Goal: Navigation & Orientation: Find specific page/section

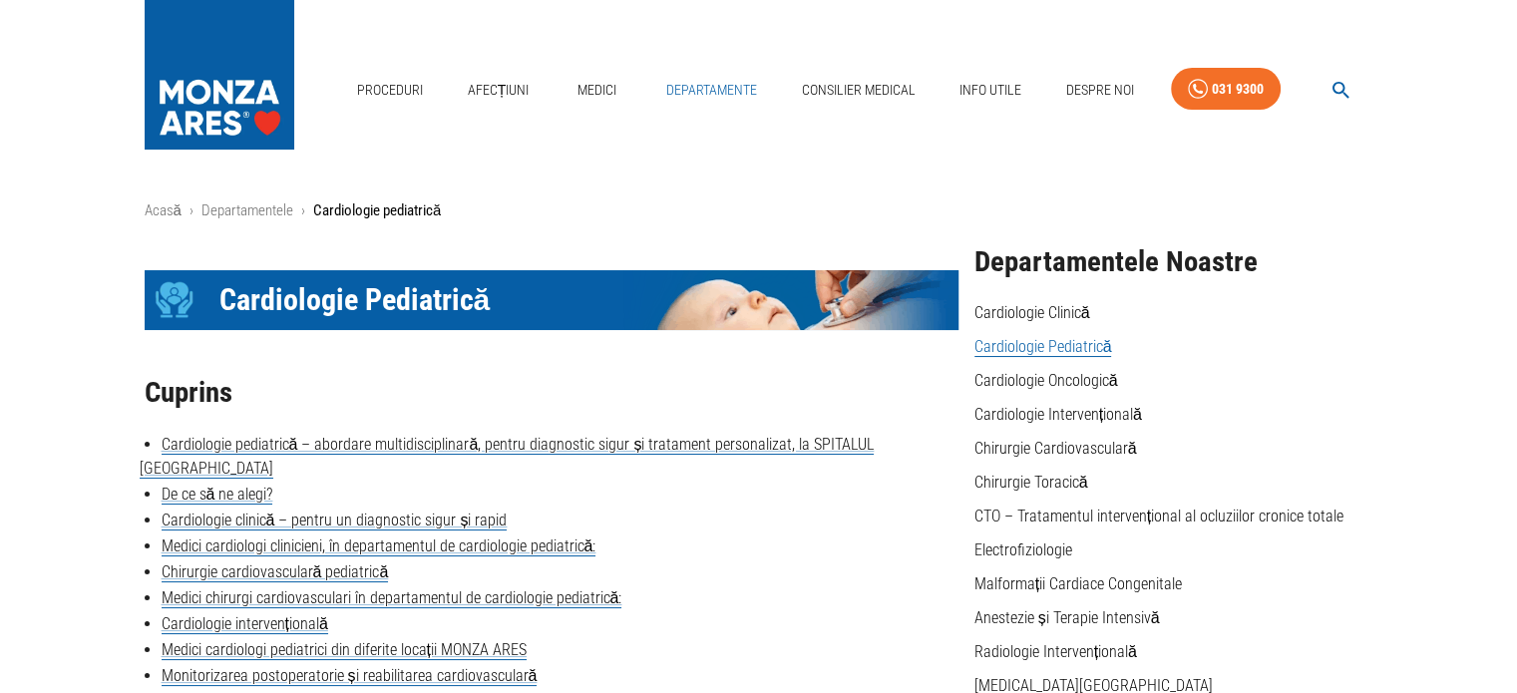
click at [717, 89] on link "Departamente" at bounding box center [711, 90] width 107 height 41
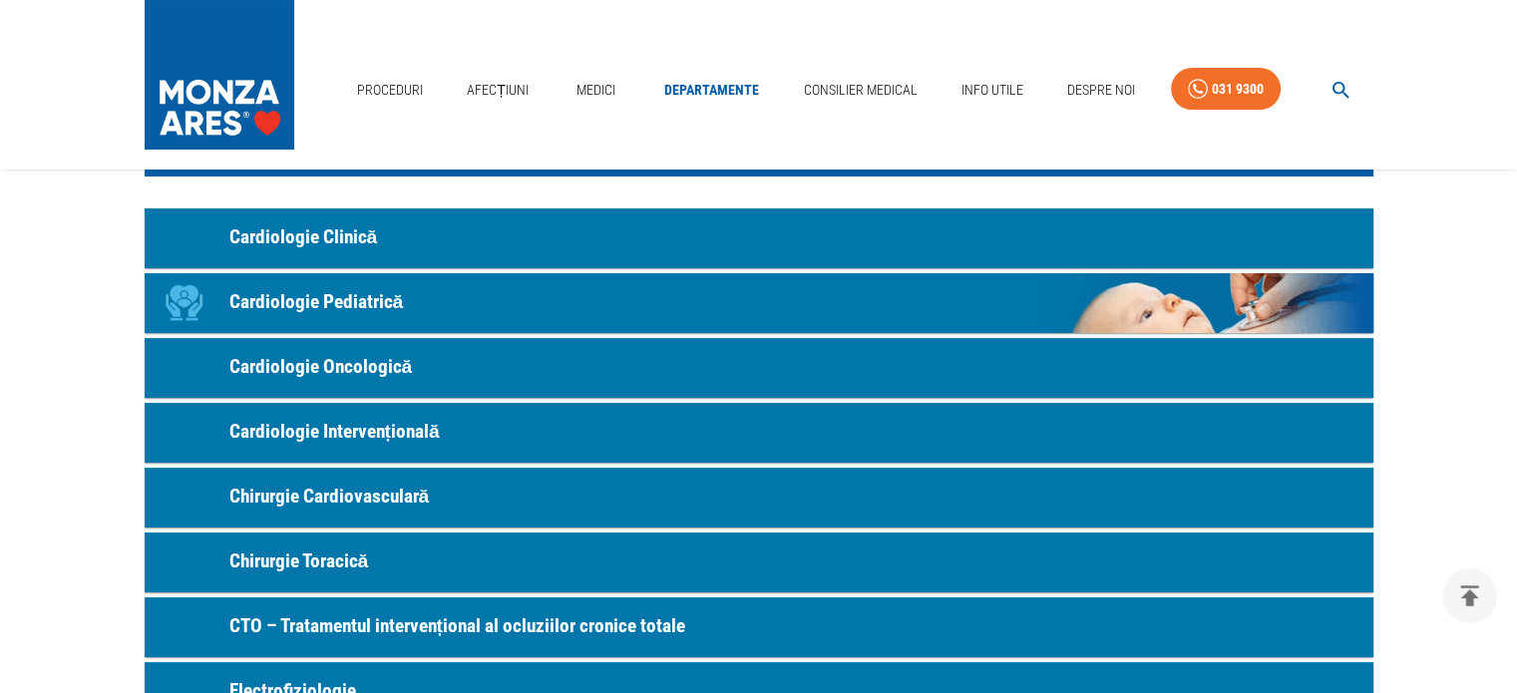
scroll to position [100, 0]
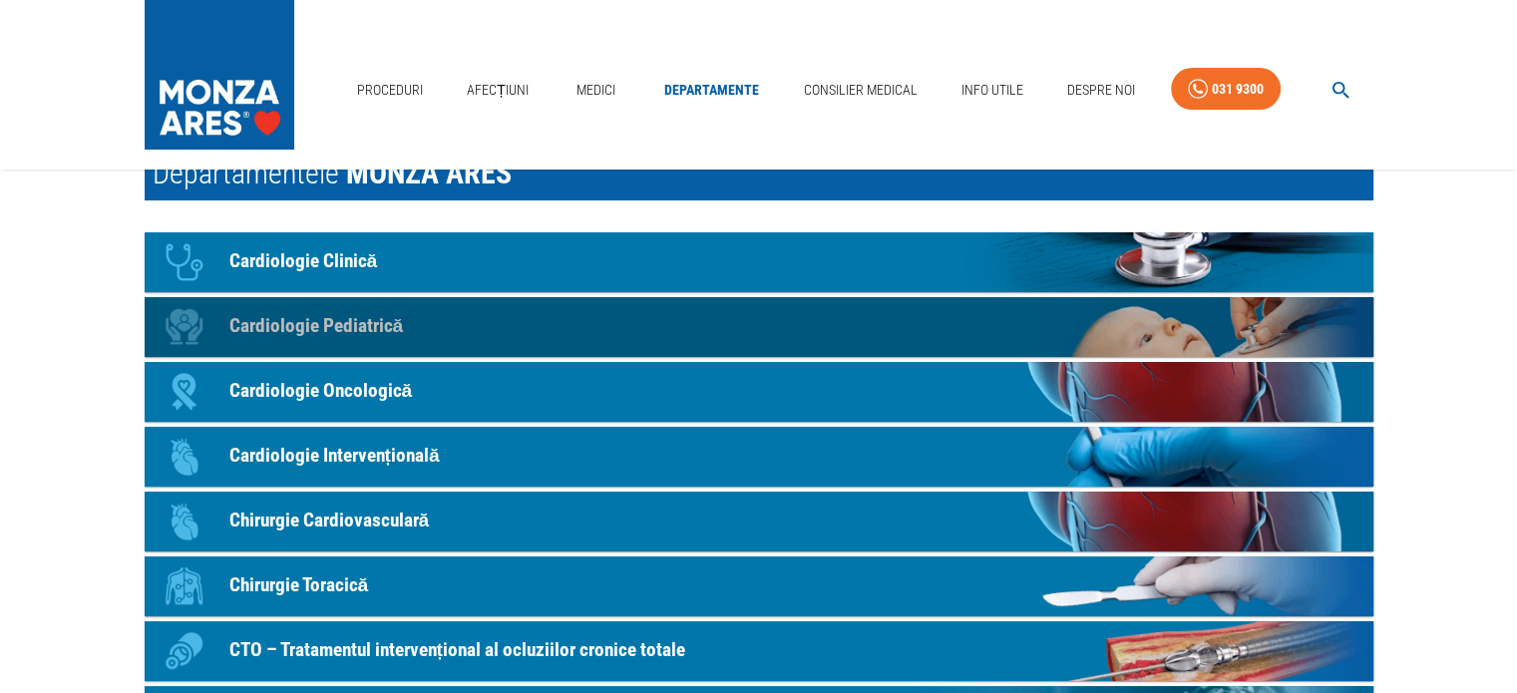
click at [314, 314] on p "Cardiologie Pediatrică" at bounding box center [316, 326] width 175 height 29
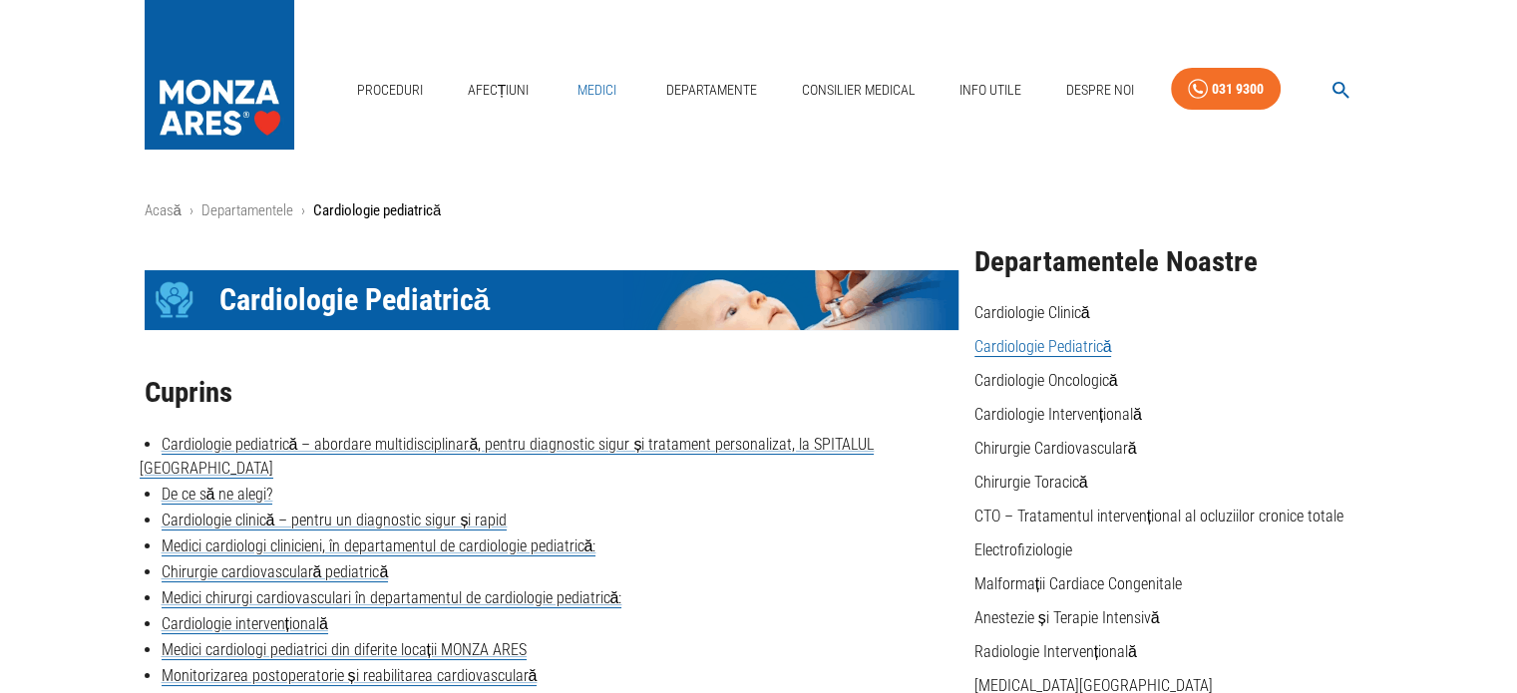
click at [603, 96] on link "Medici" at bounding box center [598, 90] width 64 height 41
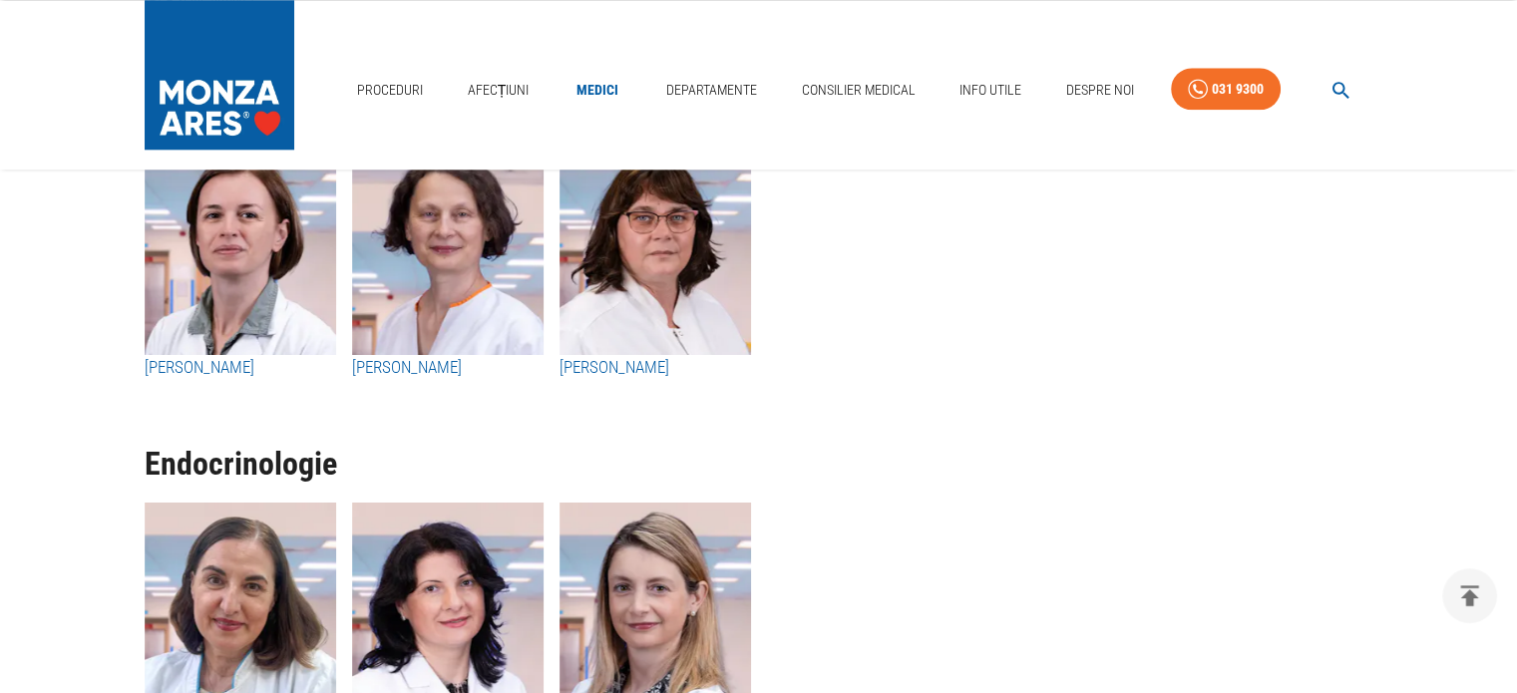
scroll to position [9776, 0]
